Goal: Entertainment & Leisure: Browse casually

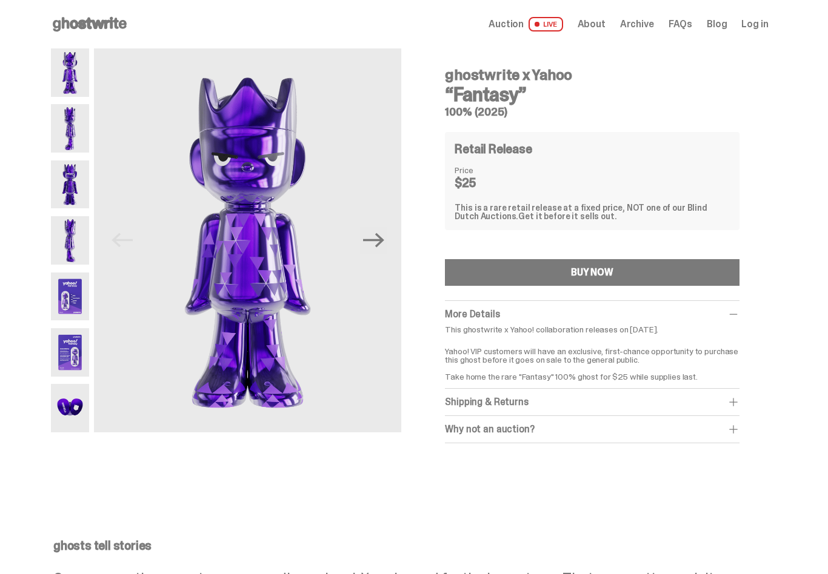
click at [401, 230] on img at bounding box center [247, 240] width 307 height 384
click at [387, 239] on button "Next" at bounding box center [373, 240] width 27 height 27
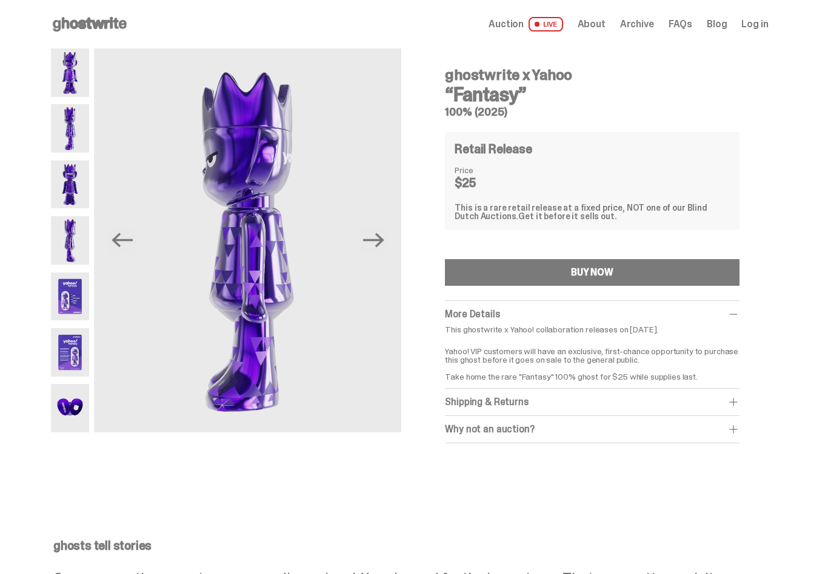
click at [394, 231] on img at bounding box center [247, 240] width 307 height 384
click at [384, 242] on icon "Next" at bounding box center [373, 240] width 21 height 15
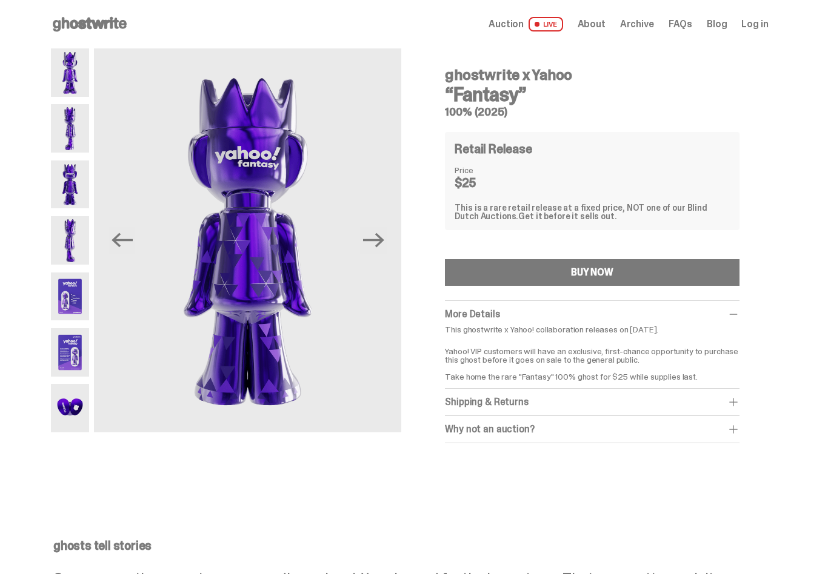
click at [387, 240] on button "Next" at bounding box center [373, 240] width 27 height 27
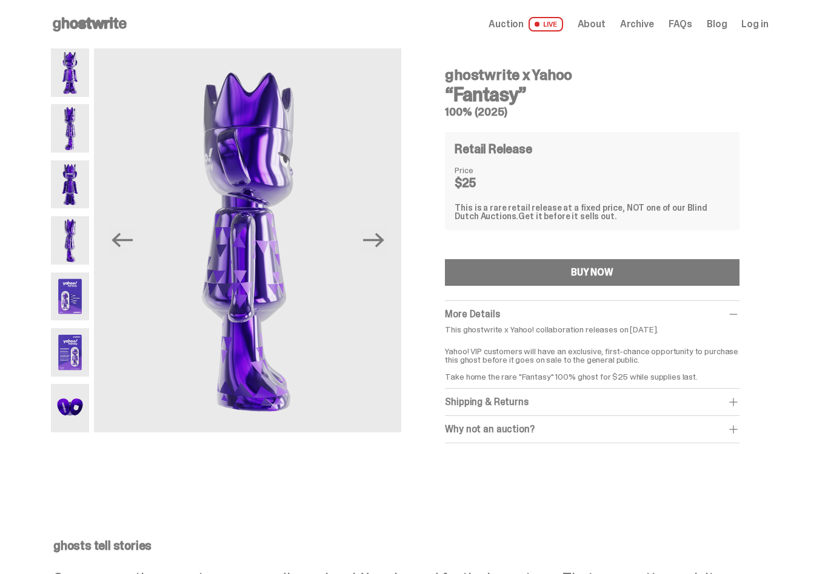
click at [387, 236] on button "Next" at bounding box center [373, 240] width 27 height 27
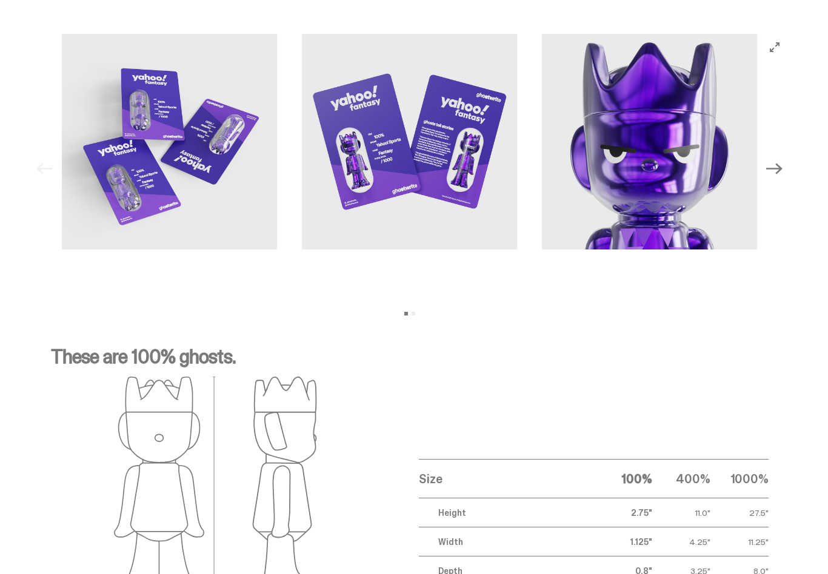
scroll to position [1226, 0]
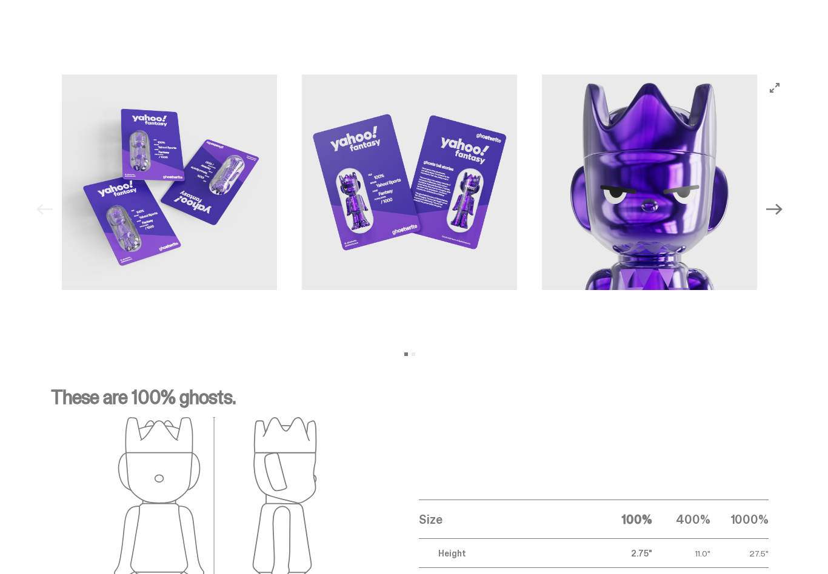
click at [782, 214] on icon "Next" at bounding box center [774, 209] width 16 height 16
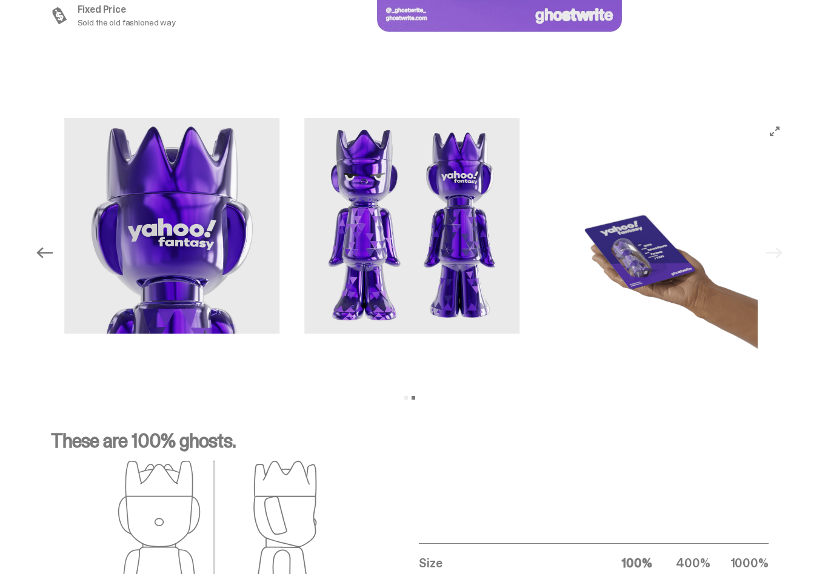
click at [758, 194] on img at bounding box center [652, 254] width 216 height 270
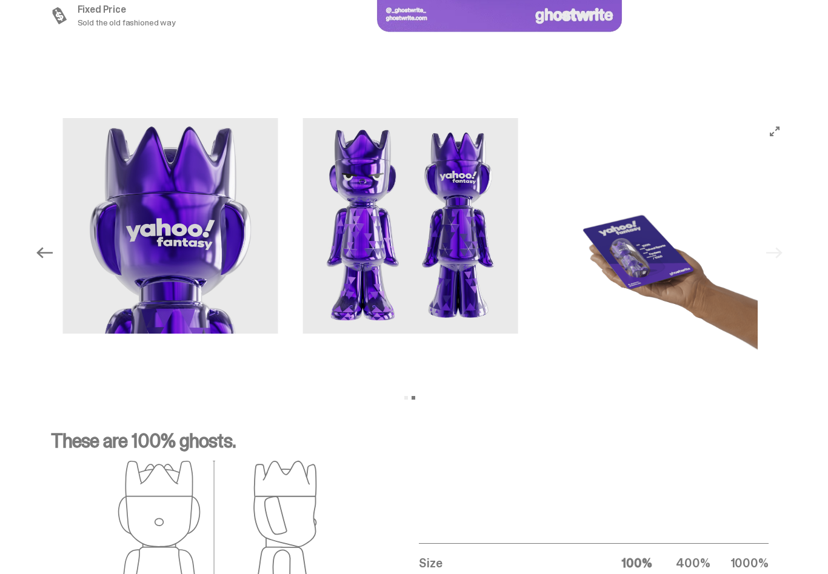
scroll to position [1182, 0]
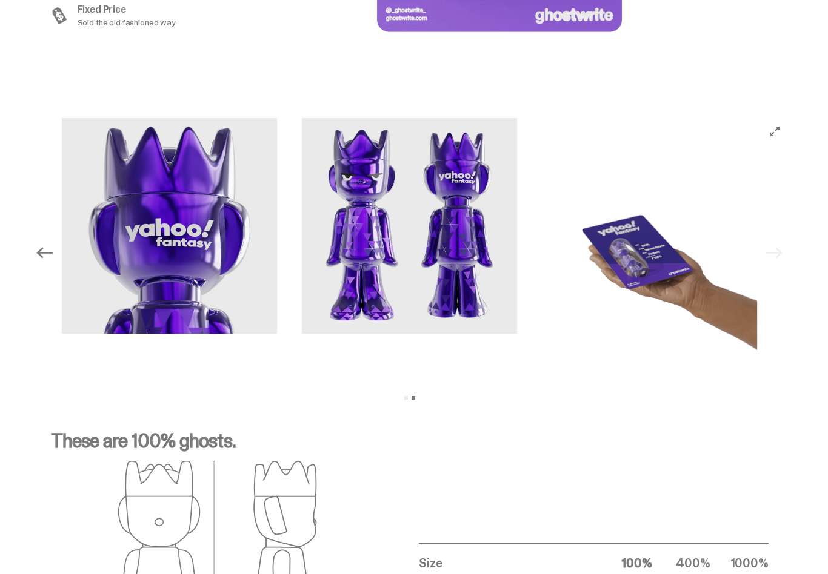
click at [477, 210] on img at bounding box center [410, 226] width 216 height 216
click at [471, 219] on img at bounding box center [410, 226] width 216 height 216
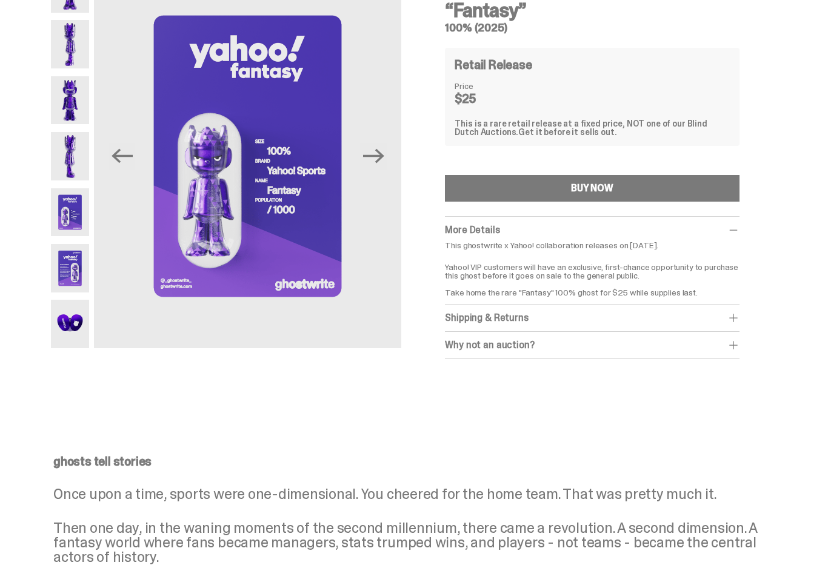
scroll to position [0, 0]
